Goal: Transaction & Acquisition: Purchase product/service

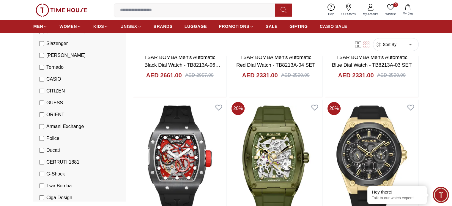
scroll to position [89, 0]
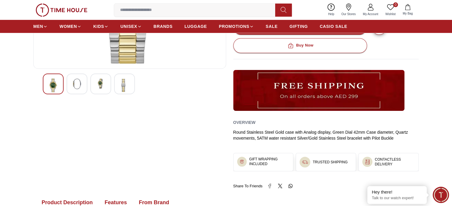
scroll to position [164, 0]
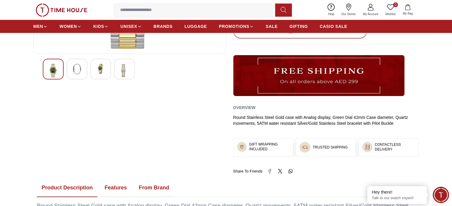
click at [111, 73] on div at bounding box center [100, 69] width 21 height 21
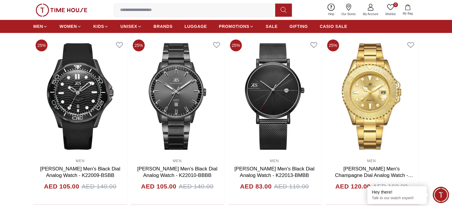
scroll to position [376, 0]
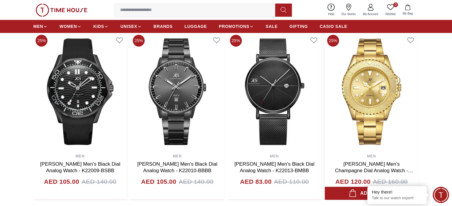
click at [373, 164] on link "[PERSON_NAME] Men's Champagne Dial Analog Watch - K23022-GBGC" at bounding box center [374, 171] width 78 height 19
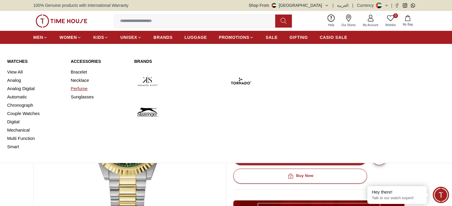
click at [71, 86] on link "Perfume" at bounding box center [99, 89] width 56 height 8
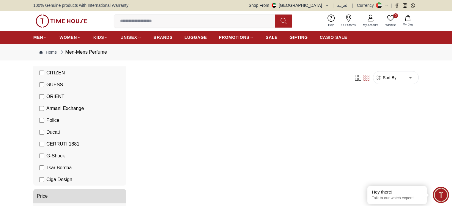
scroll to position [142, 0]
